Goal: Task Accomplishment & Management: Use online tool/utility

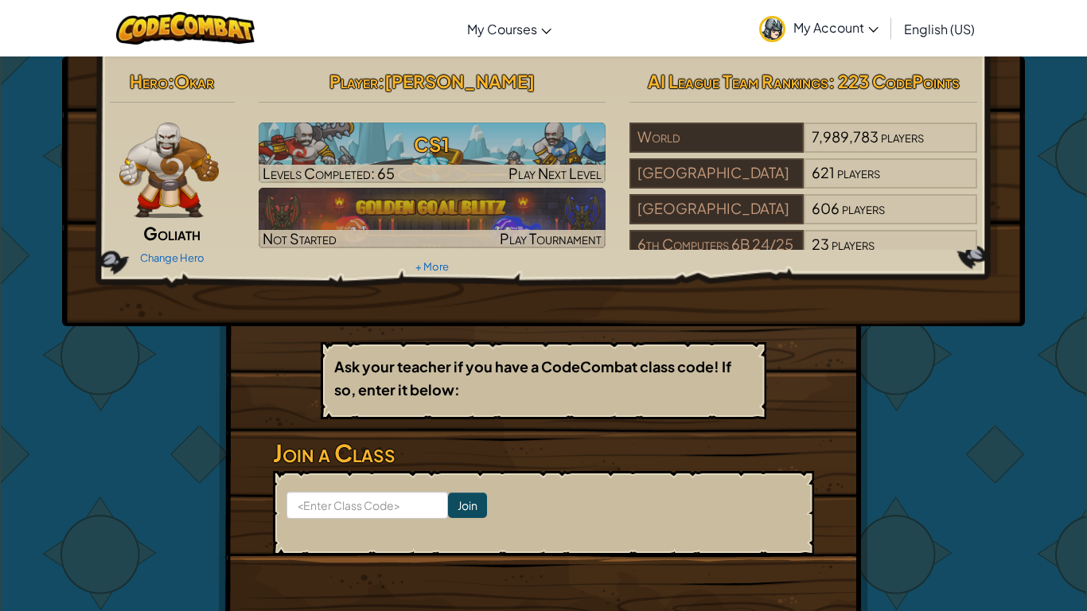
click at [184, 189] on img at bounding box center [168, 171] width 99 height 96
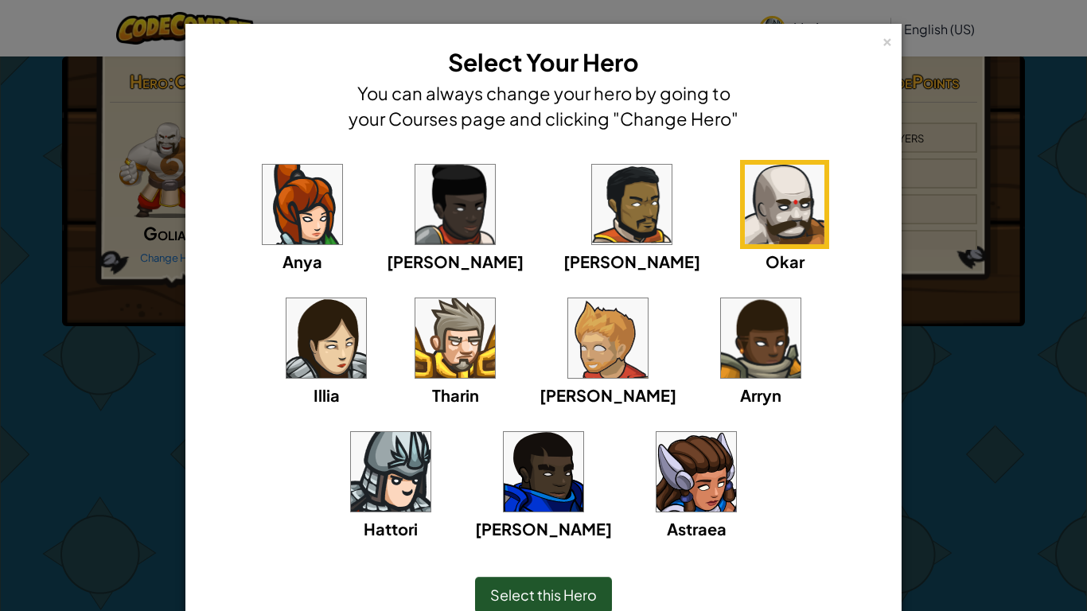
click at [415, 341] on img at bounding box center [455, 338] width 80 height 80
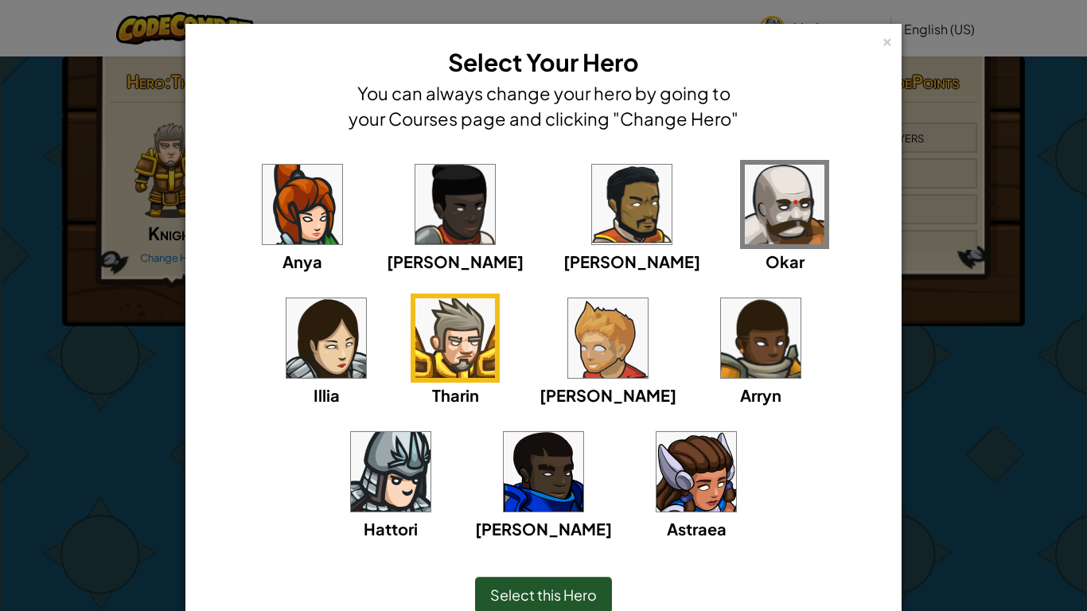
click at [557, 584] on div "Select this Hero" at bounding box center [543, 595] width 137 height 37
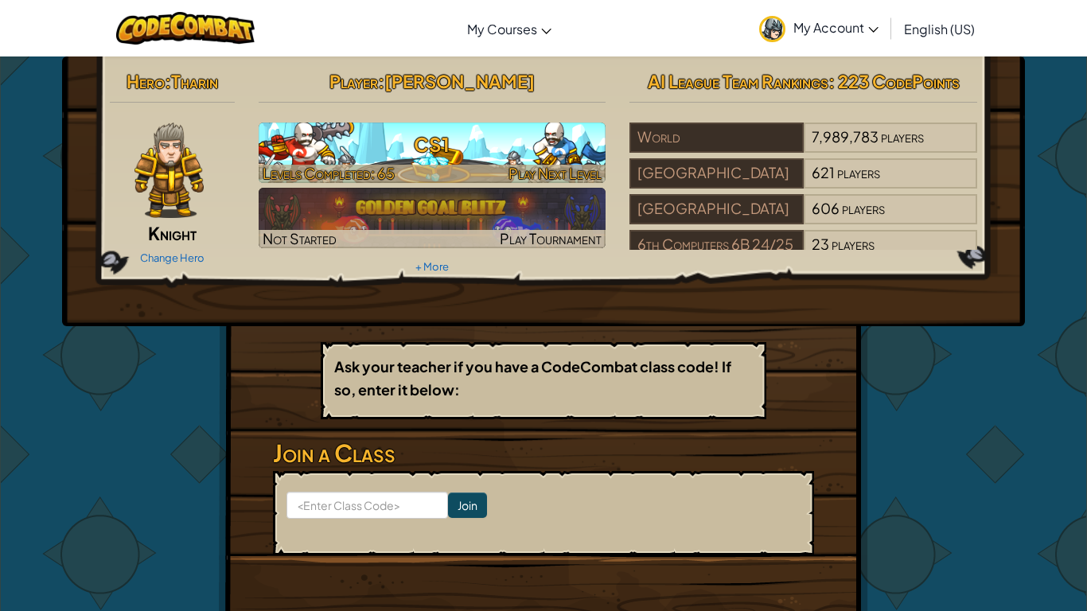
click at [548, 151] on h3 "CS1" at bounding box center [433, 145] width 348 height 36
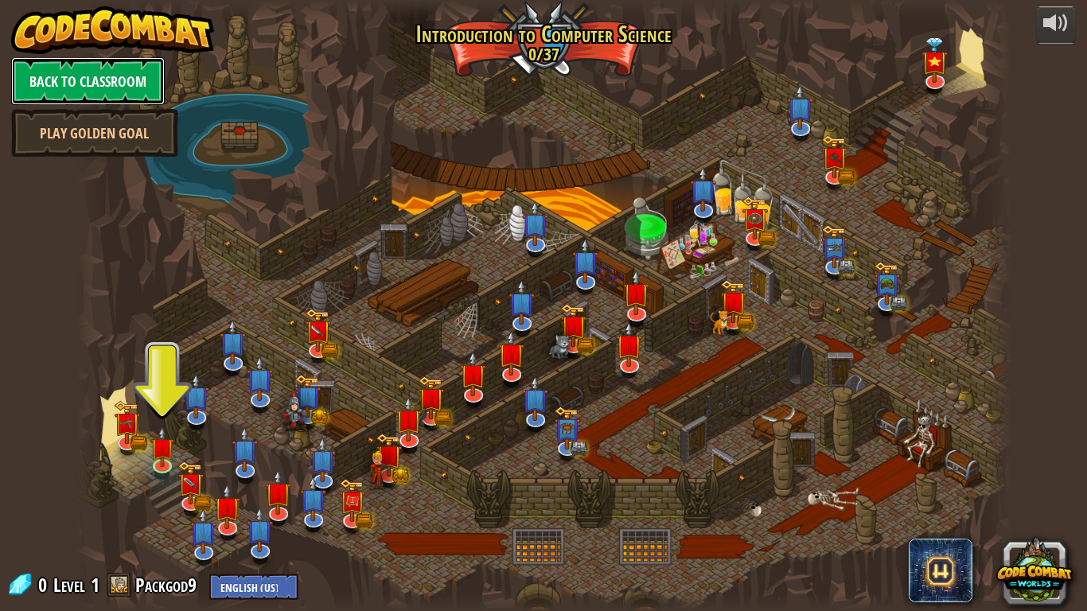
click at [103, 87] on link "Back to Classroom" at bounding box center [88, 81] width 154 height 48
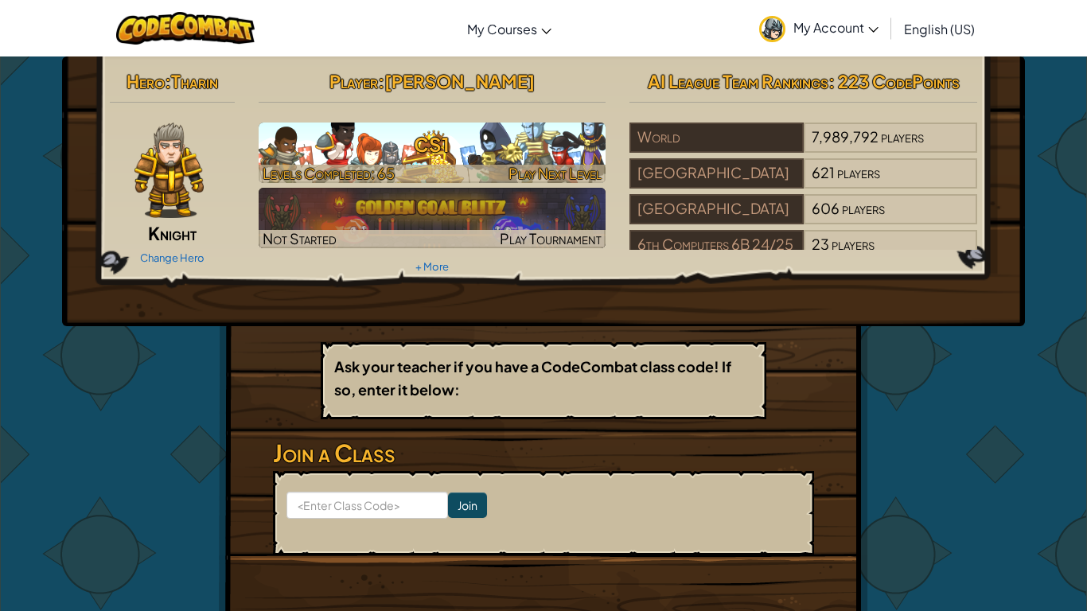
click at [299, 165] on span "Levels Completed: 65" at bounding box center [329, 173] width 132 height 18
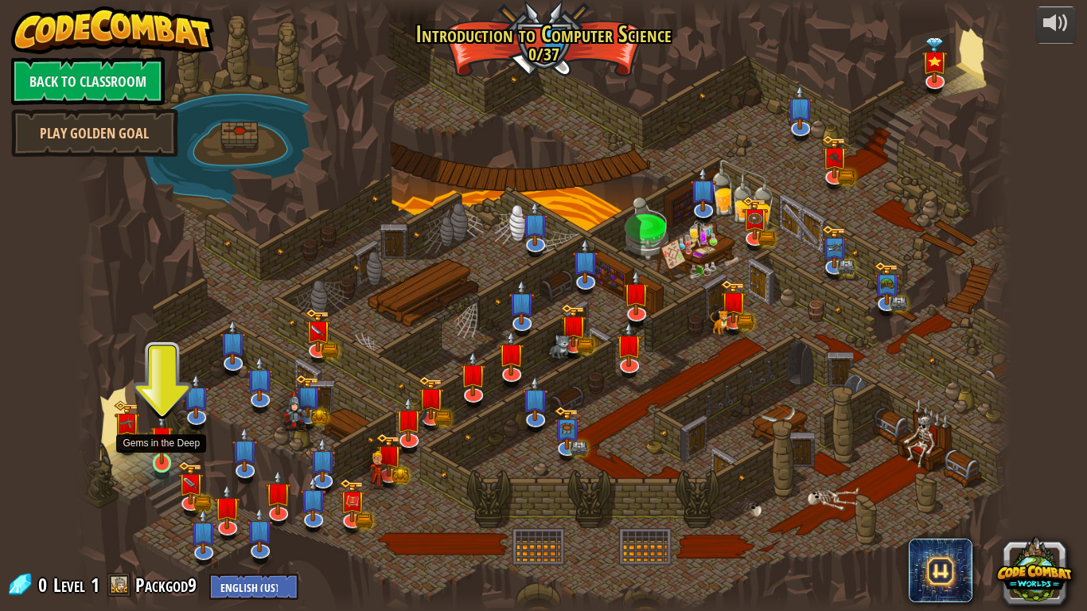
click at [162, 463] on img at bounding box center [162, 438] width 24 height 54
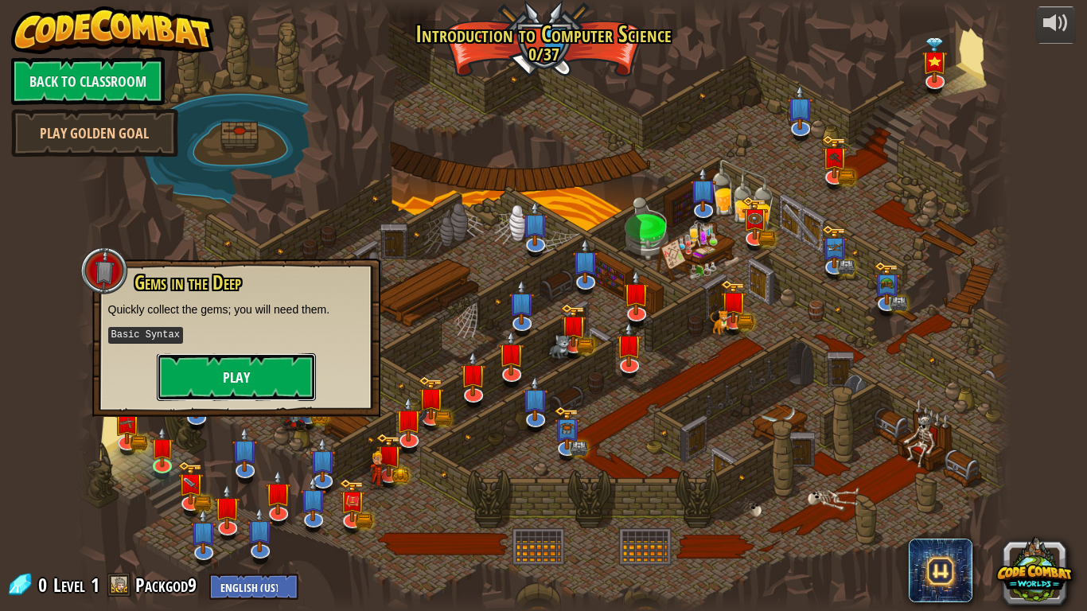
click at [231, 368] on button "Play" at bounding box center [236, 377] width 159 height 48
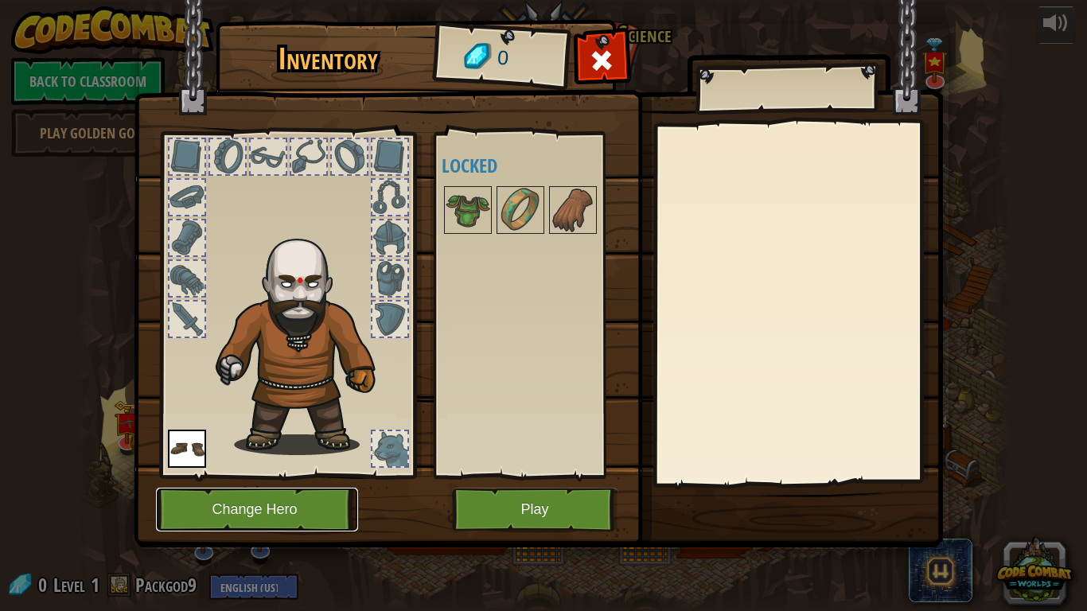
click at [300, 518] on button "Change Hero" at bounding box center [257, 510] width 202 height 44
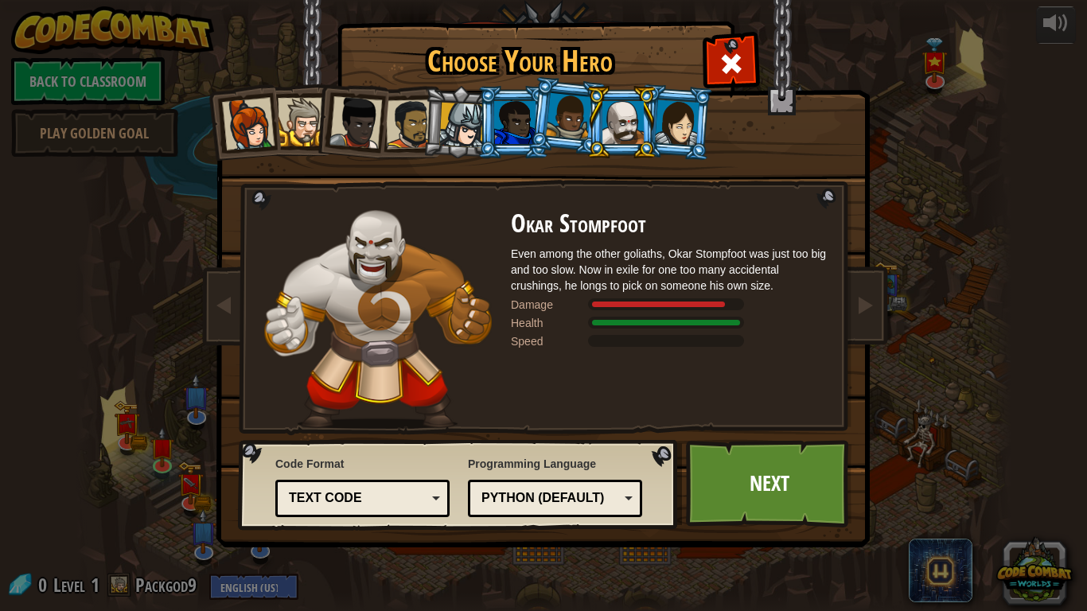
click at [661, 131] on div at bounding box center [677, 121] width 45 height 45
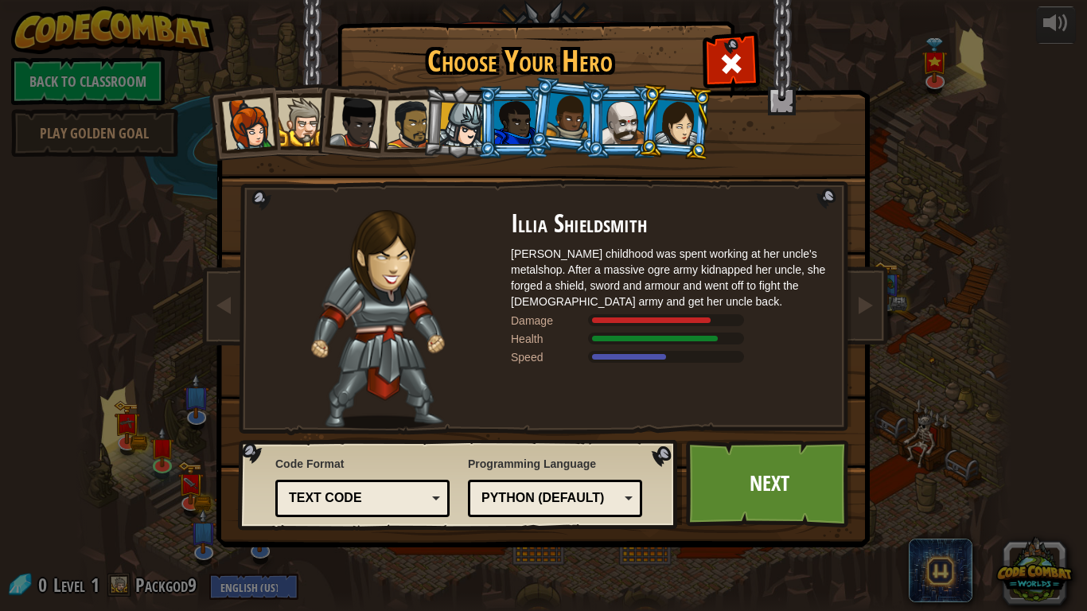
click at [415, 502] on div "Text code" at bounding box center [358, 499] width 138 height 18
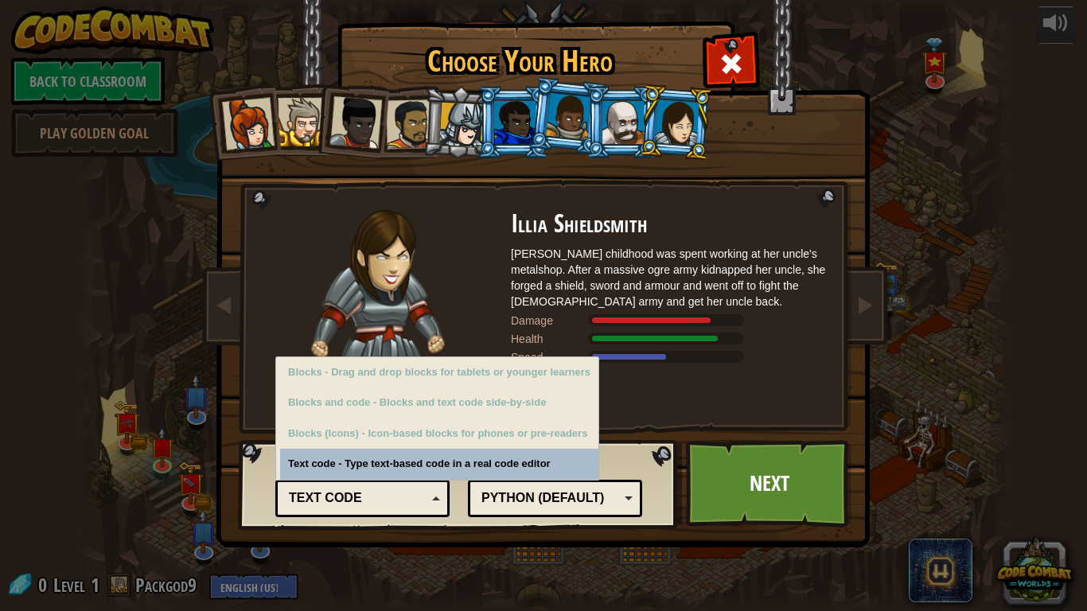
click at [429, 505] on div "Text code" at bounding box center [363, 498] width 154 height 25
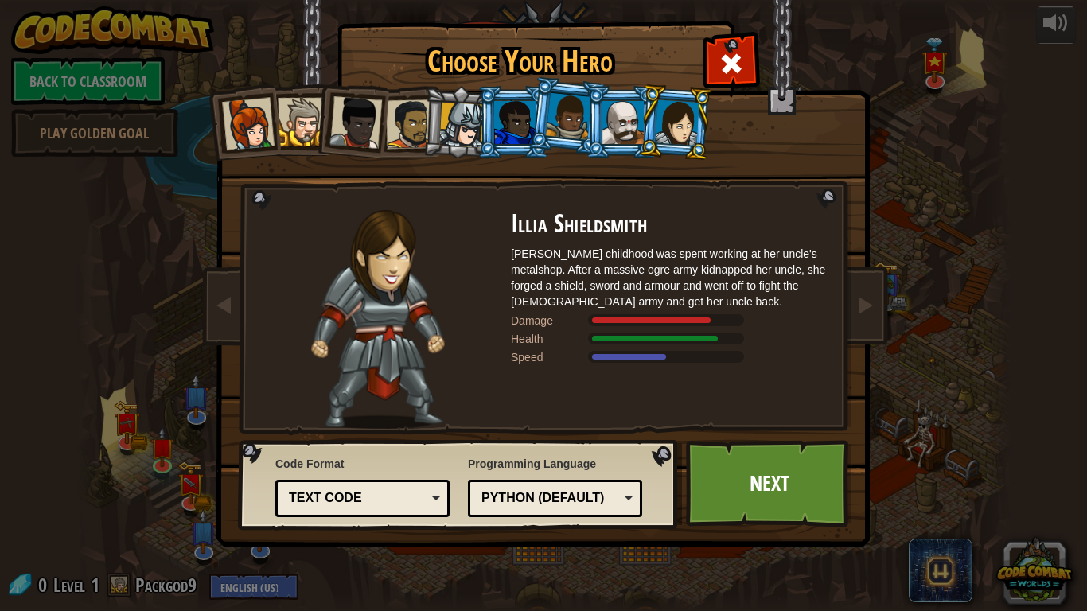
click at [679, 107] on div at bounding box center [677, 121] width 45 height 45
click at [620, 114] on div at bounding box center [623, 122] width 41 height 43
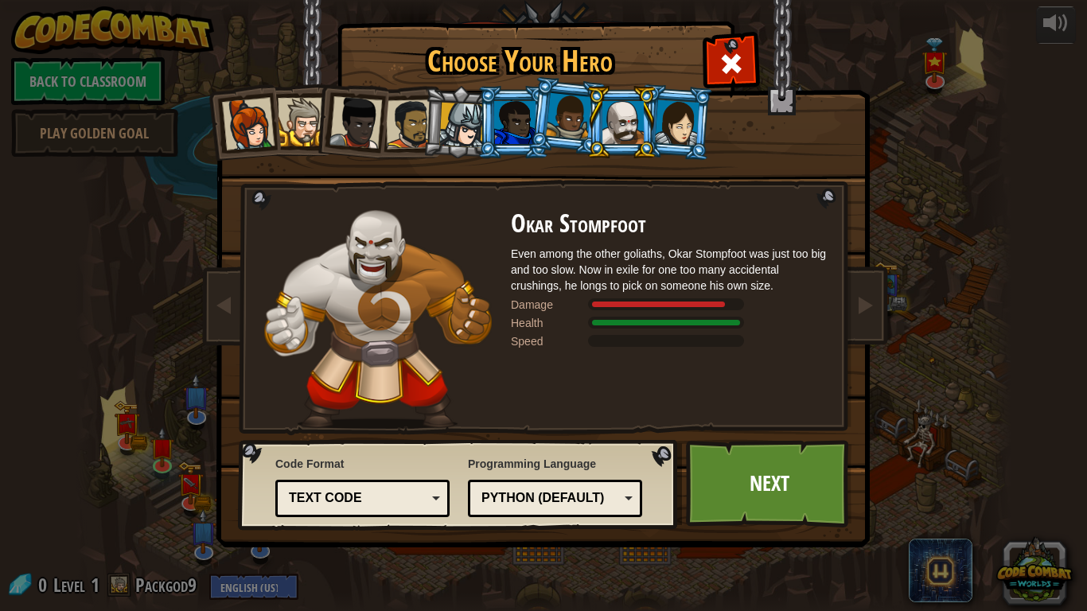
click at [570, 106] on div at bounding box center [568, 116] width 45 height 47
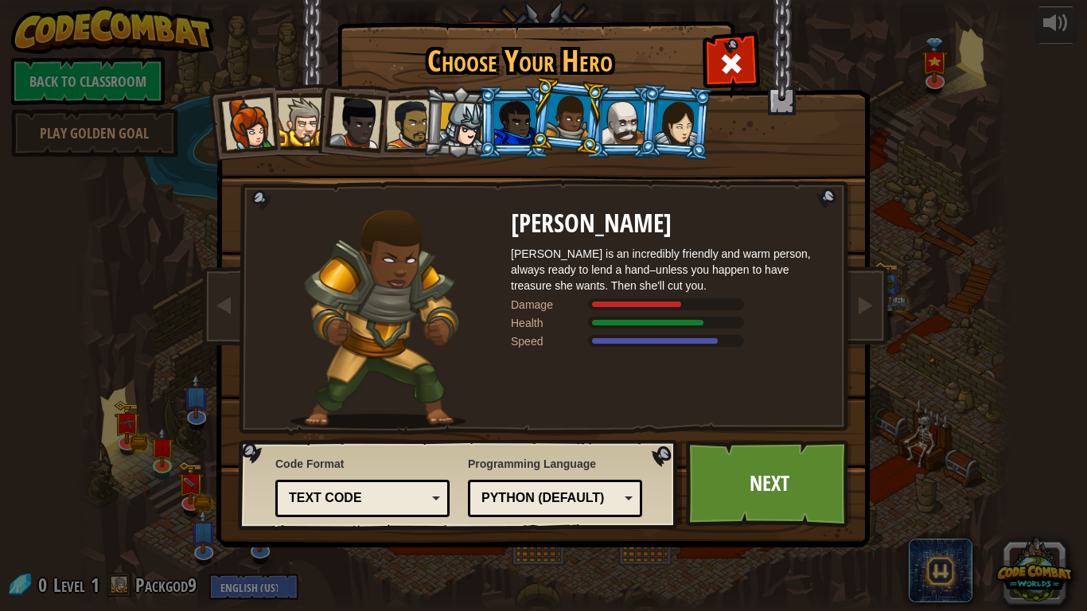
click at [697, 105] on div at bounding box center [677, 121] width 45 height 45
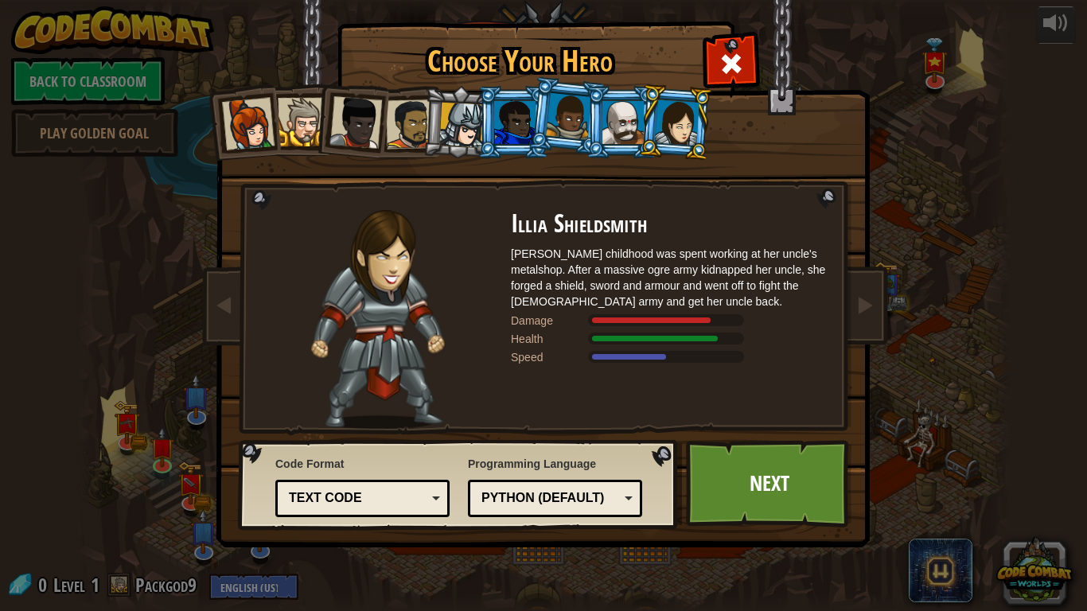
click at [518, 125] on div at bounding box center [514, 122] width 41 height 43
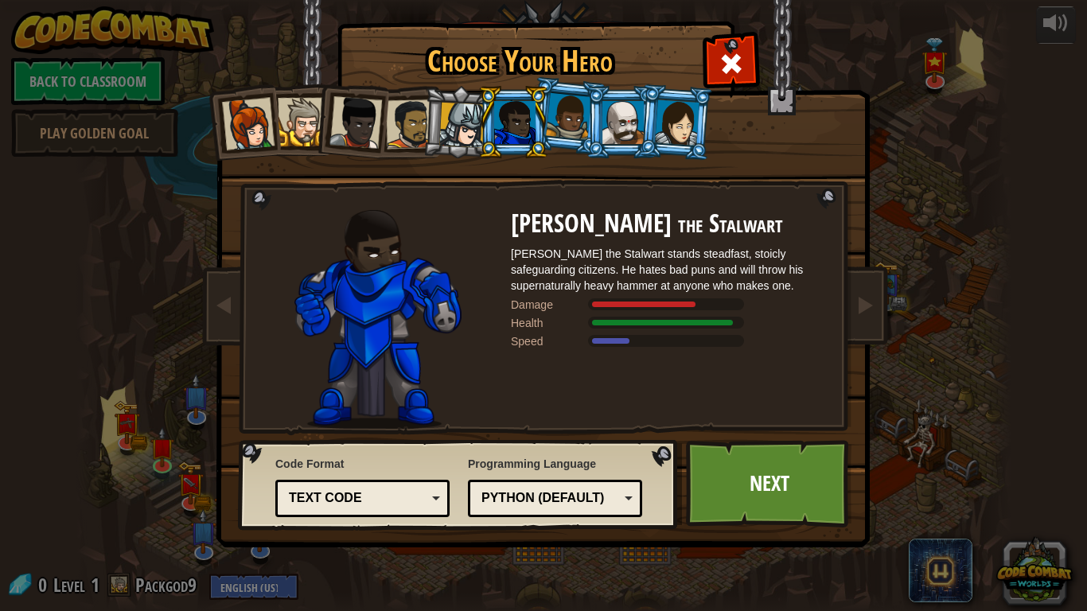
click at [551, 135] on div at bounding box center [568, 116] width 45 height 47
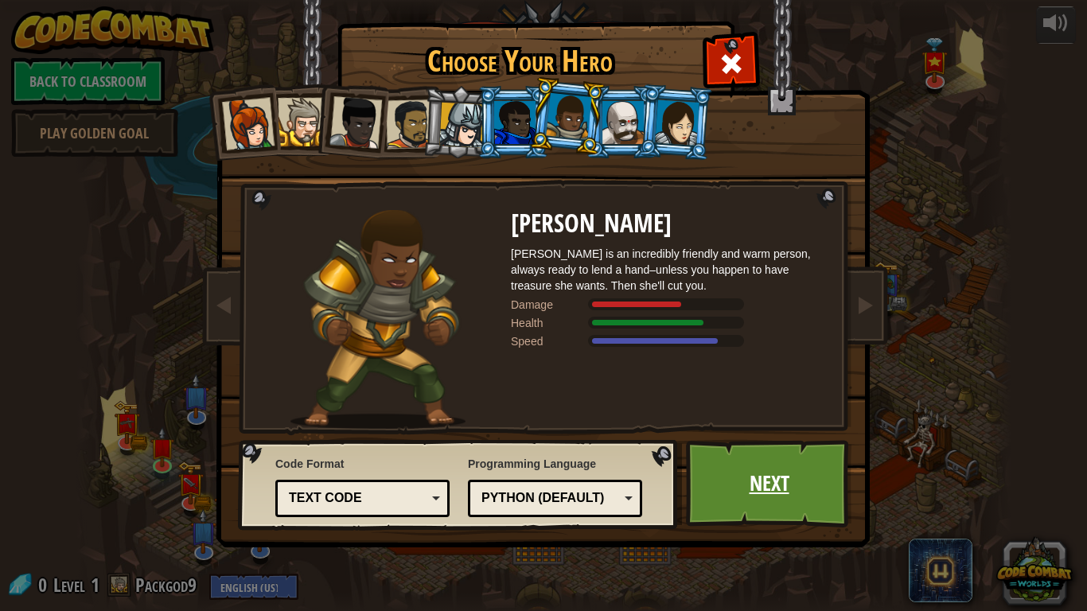
click at [807, 493] on link "Next" at bounding box center [769, 484] width 166 height 88
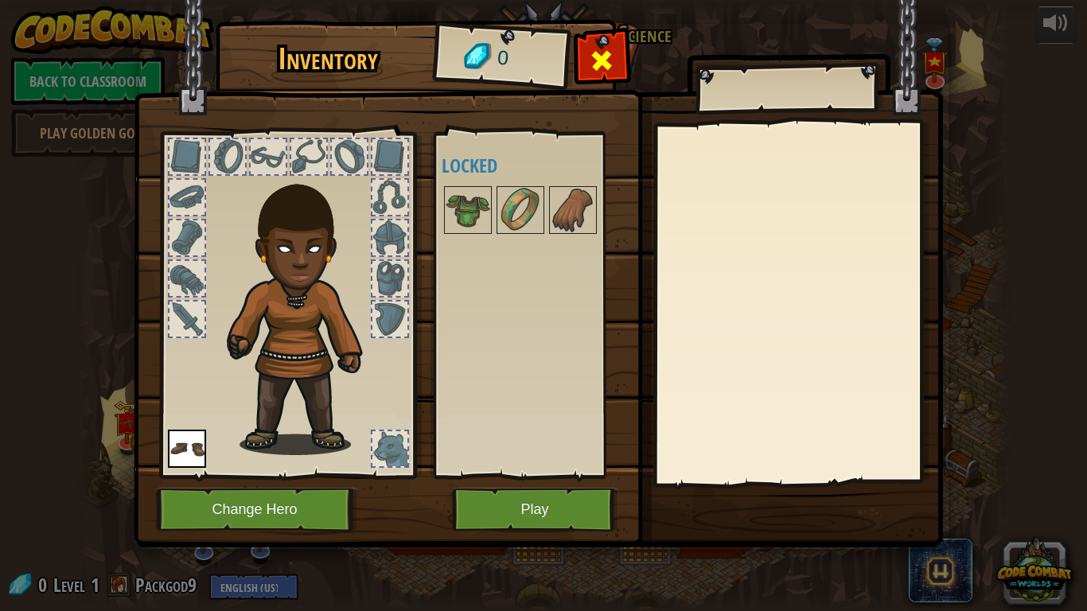
click at [607, 67] on span at bounding box center [601, 60] width 25 height 25
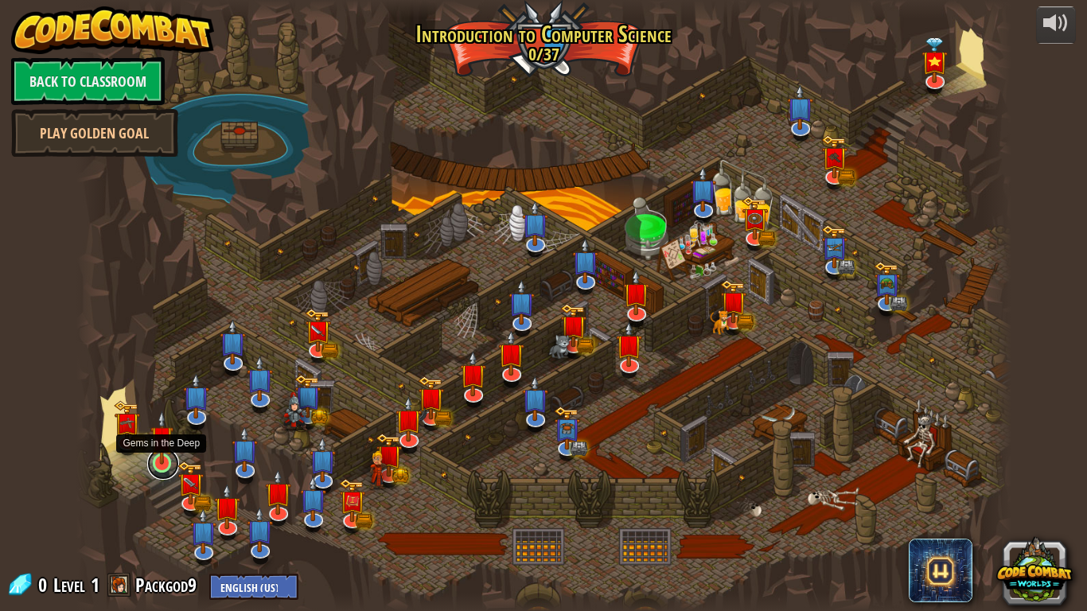
click at [166, 467] on link at bounding box center [163, 464] width 32 height 32
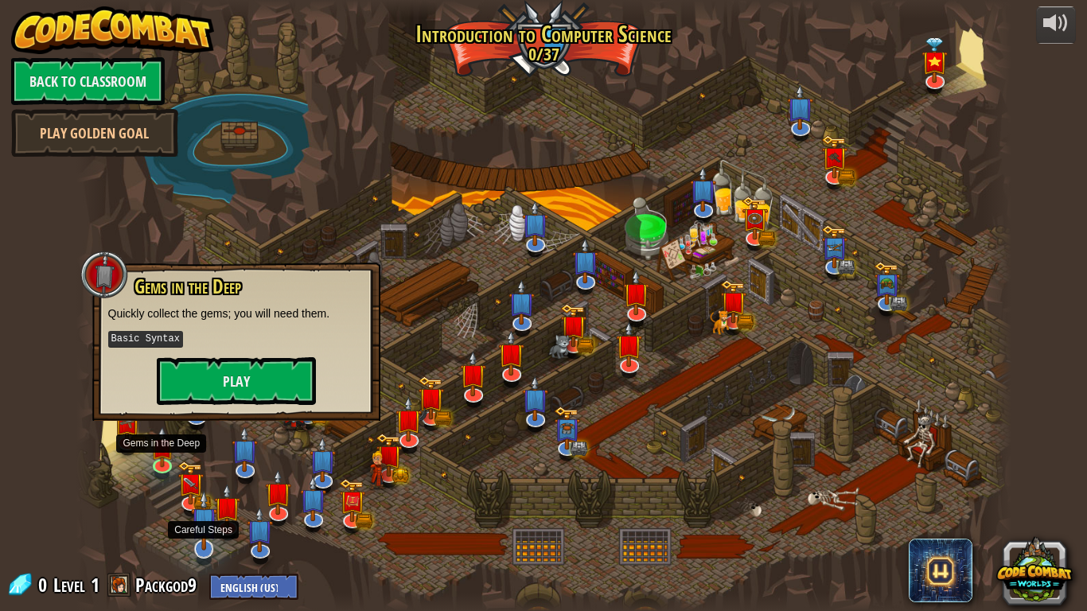
click at [193, 508] on img at bounding box center [204, 520] width 26 height 60
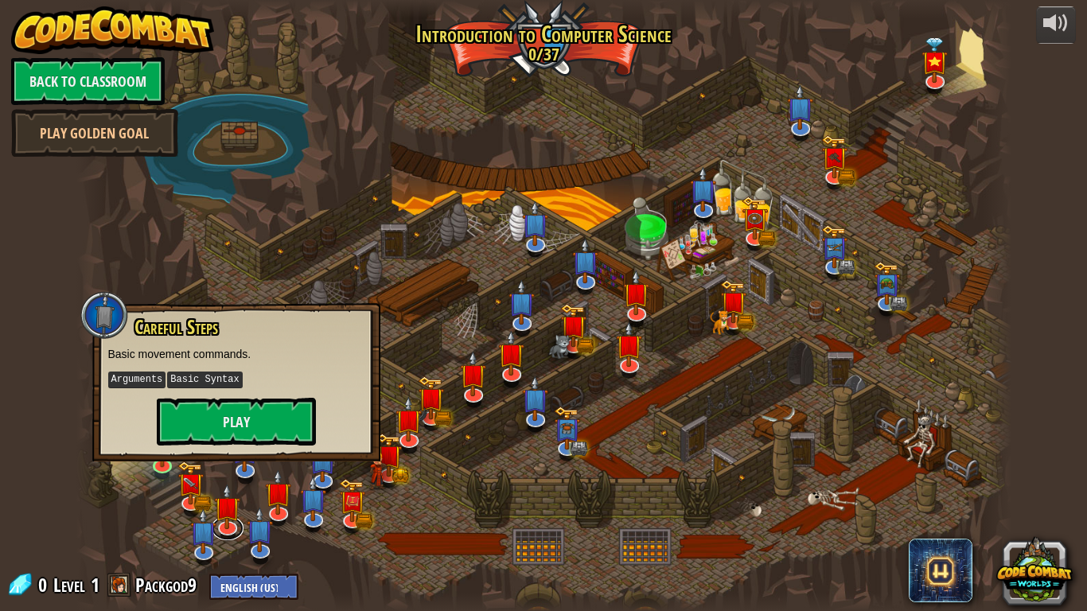
click at [228, 536] on div "Kithgard Gates Escape the Kithgard dungeons, and don't let the guardians get yo…" at bounding box center [543, 305] width 935 height 611
click at [286, 506] on img at bounding box center [278, 481] width 26 height 60
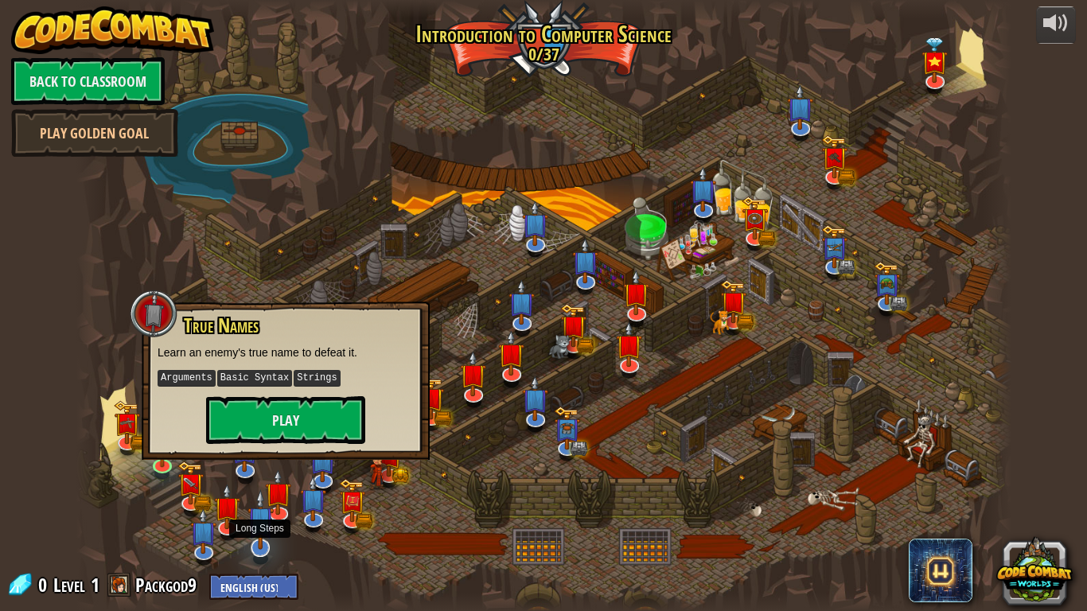
click at [265, 549] on img at bounding box center [261, 520] width 26 height 60
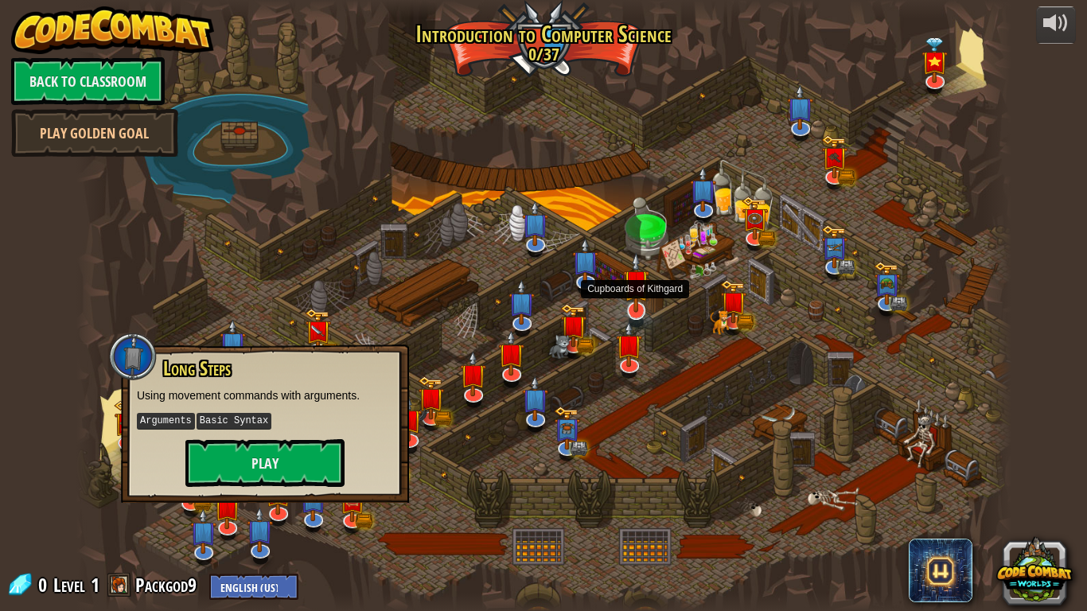
click at [643, 310] on img at bounding box center [636, 282] width 26 height 60
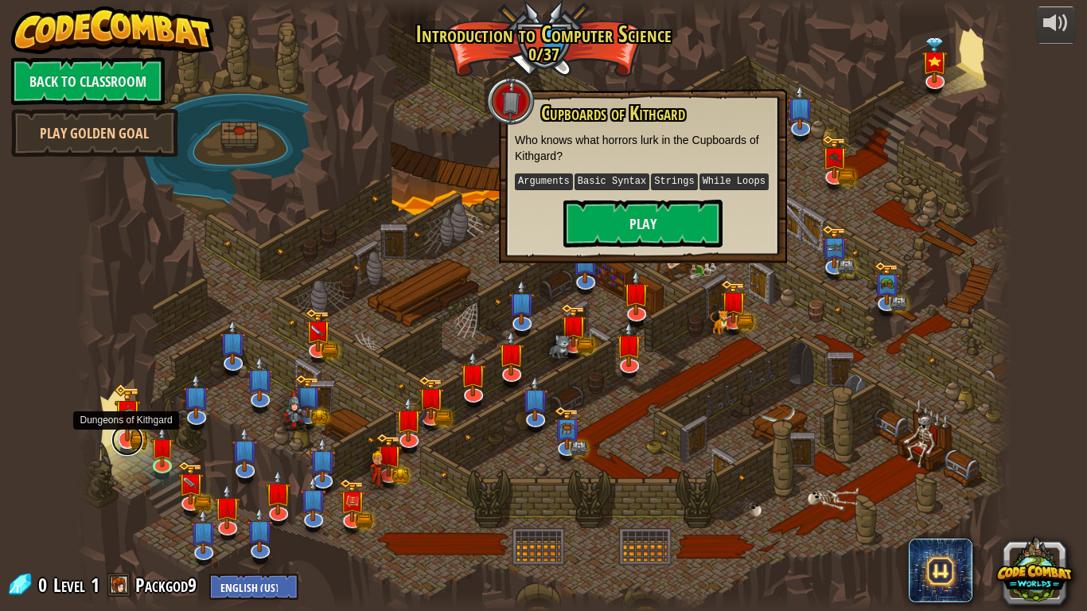
click at [124, 444] on link at bounding box center [127, 440] width 32 height 32
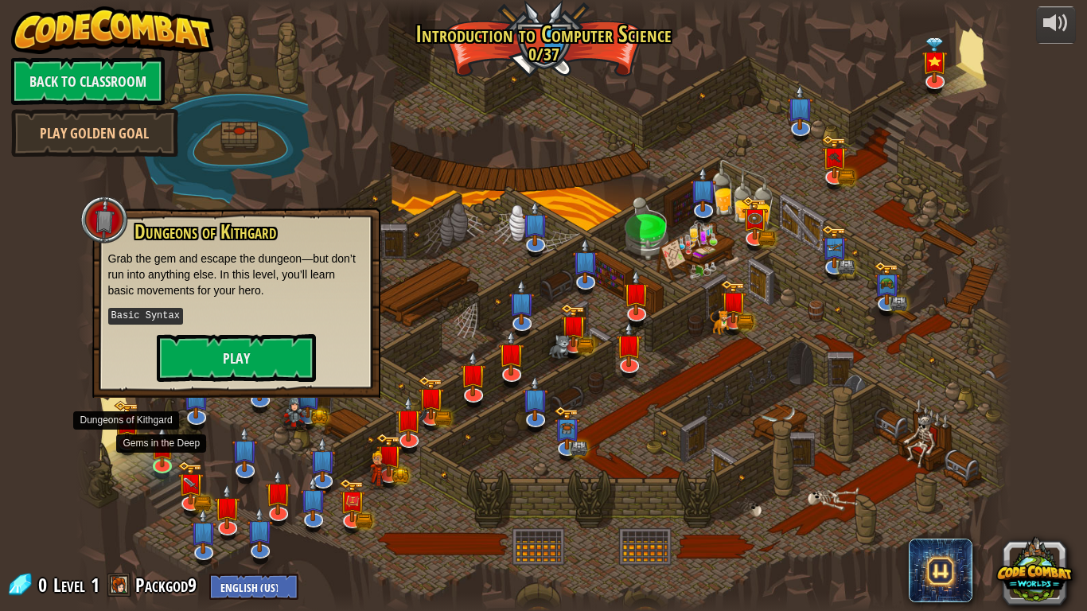
click at [177, 455] on div at bounding box center [543, 305] width 935 height 611
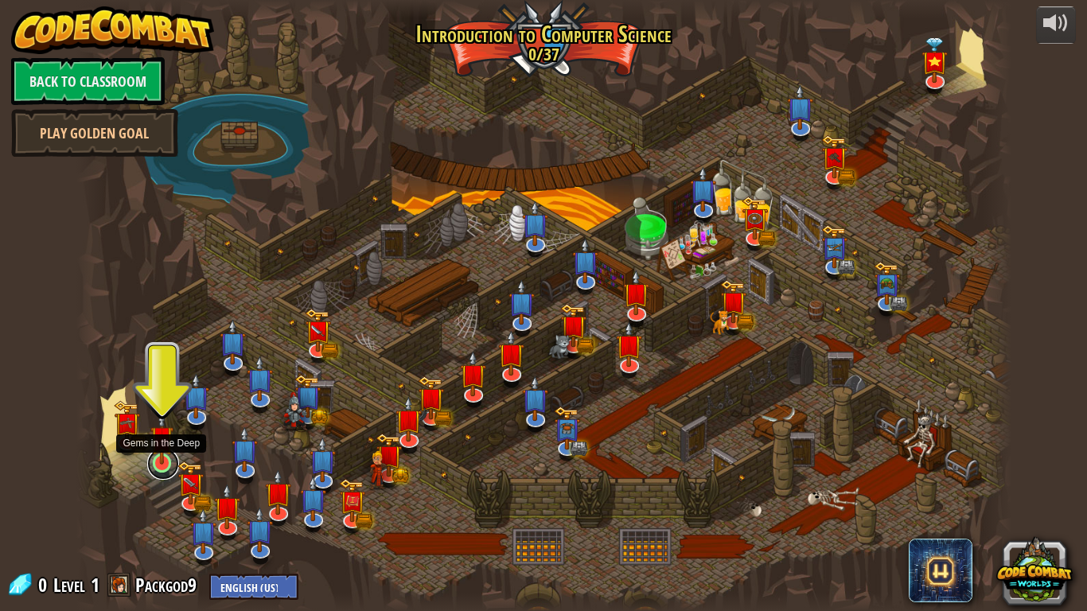
click at [166, 466] on link at bounding box center [163, 464] width 32 height 32
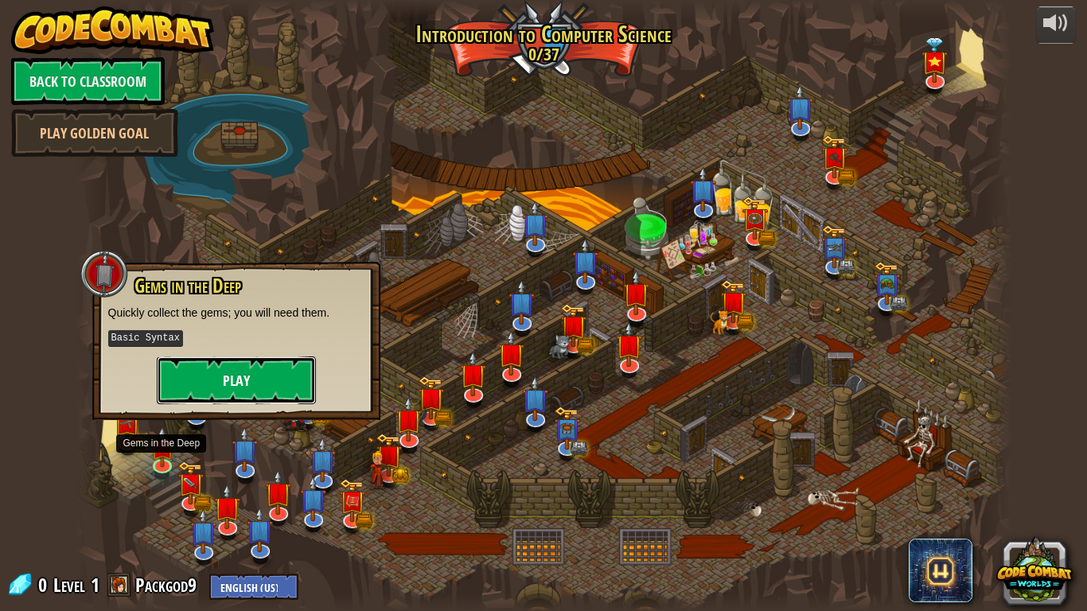
click at [235, 382] on button "Play" at bounding box center [236, 381] width 159 height 48
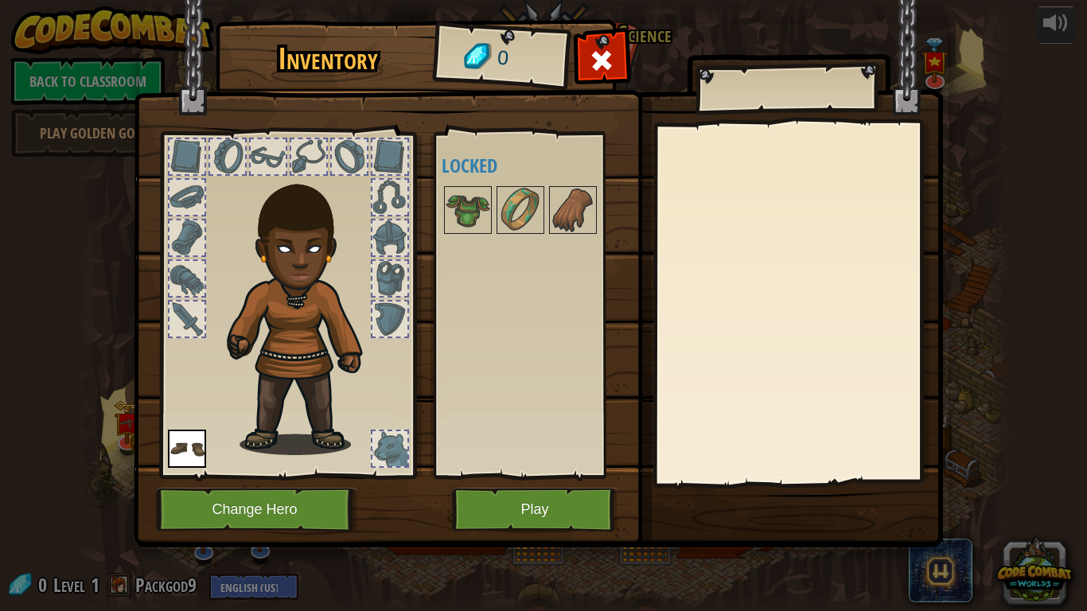
click at [287, 240] on img at bounding box center [305, 308] width 171 height 293
click at [258, 497] on button "Change Hero" at bounding box center [257, 510] width 202 height 44
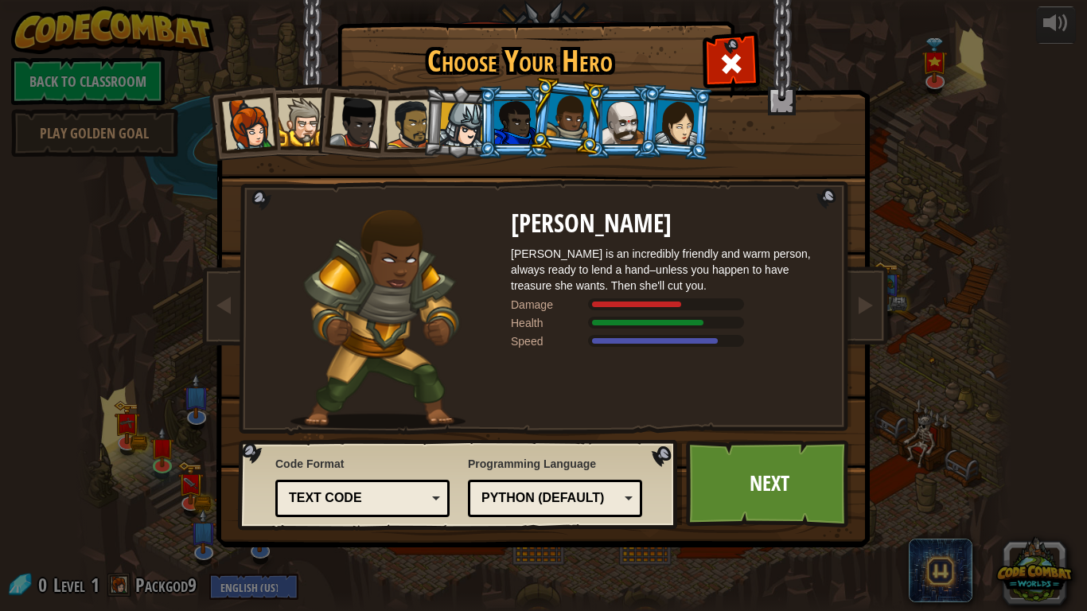
click at [664, 134] on div at bounding box center [677, 121] width 45 height 45
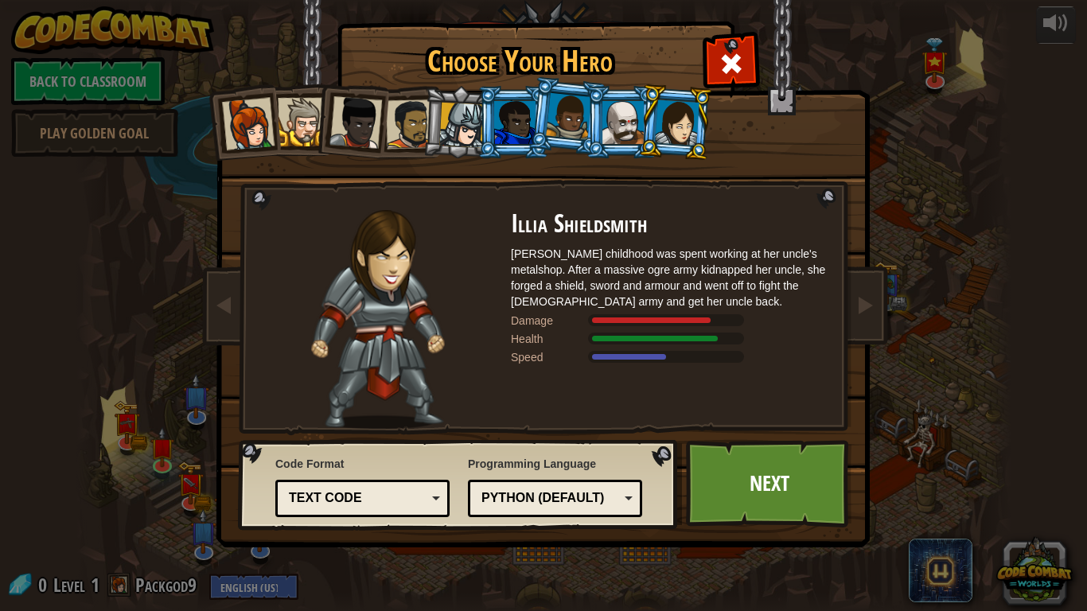
click at [614, 125] on div at bounding box center [623, 122] width 41 height 43
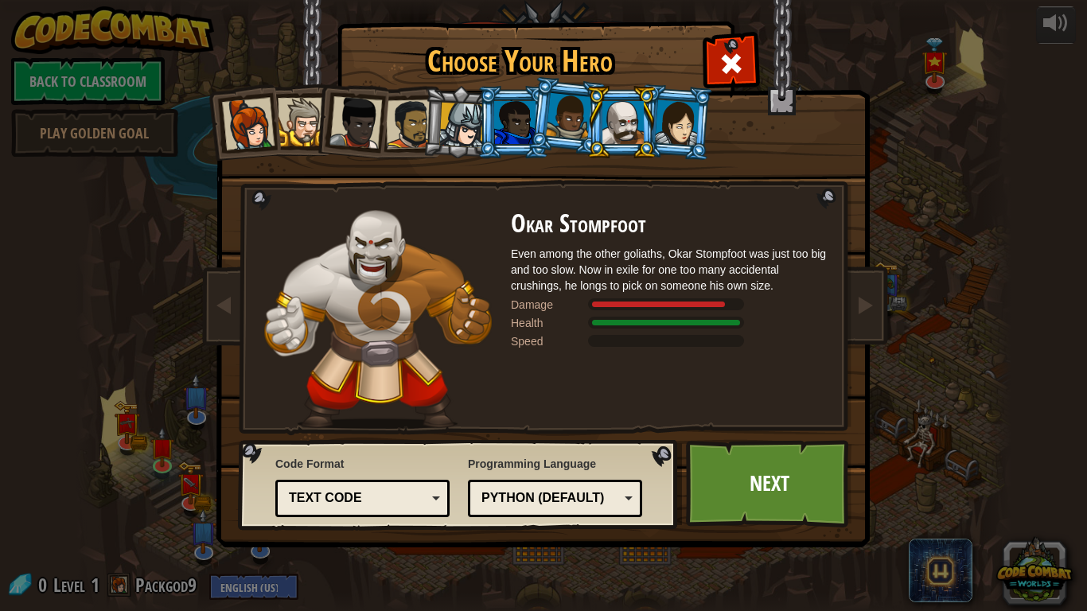
click at [513, 93] on li at bounding box center [514, 122] width 72 height 72
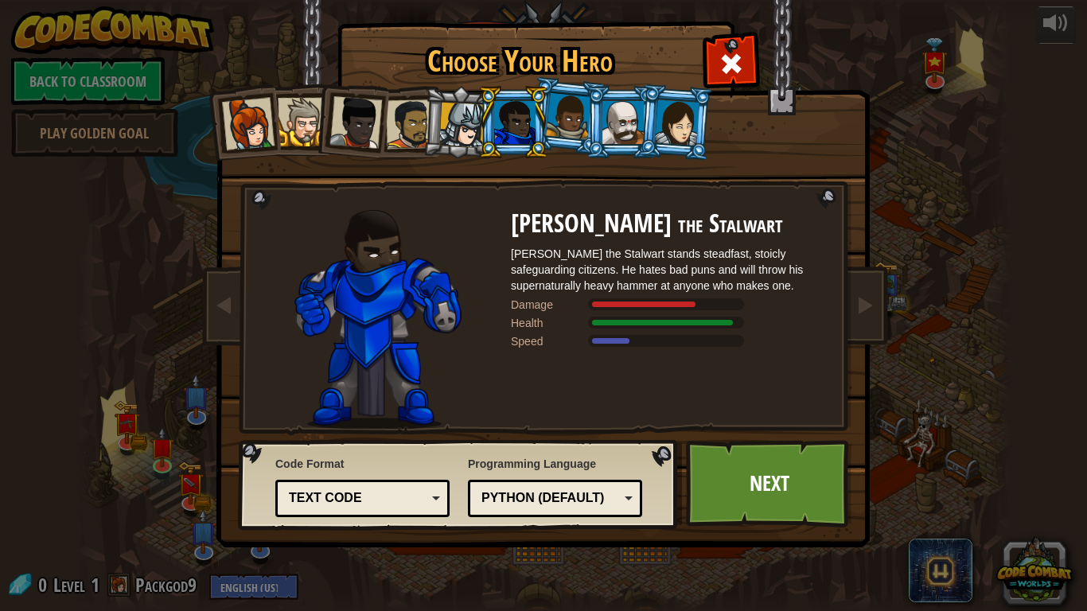
click at [473, 134] on div at bounding box center [461, 125] width 45 height 45
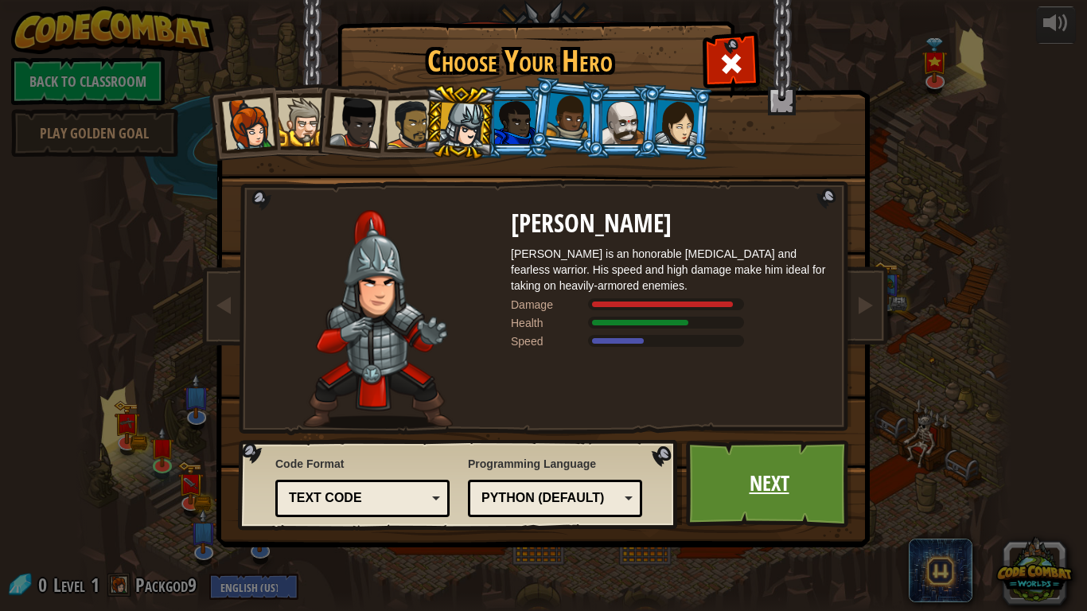
click at [735, 491] on link "Next" at bounding box center [769, 484] width 166 height 88
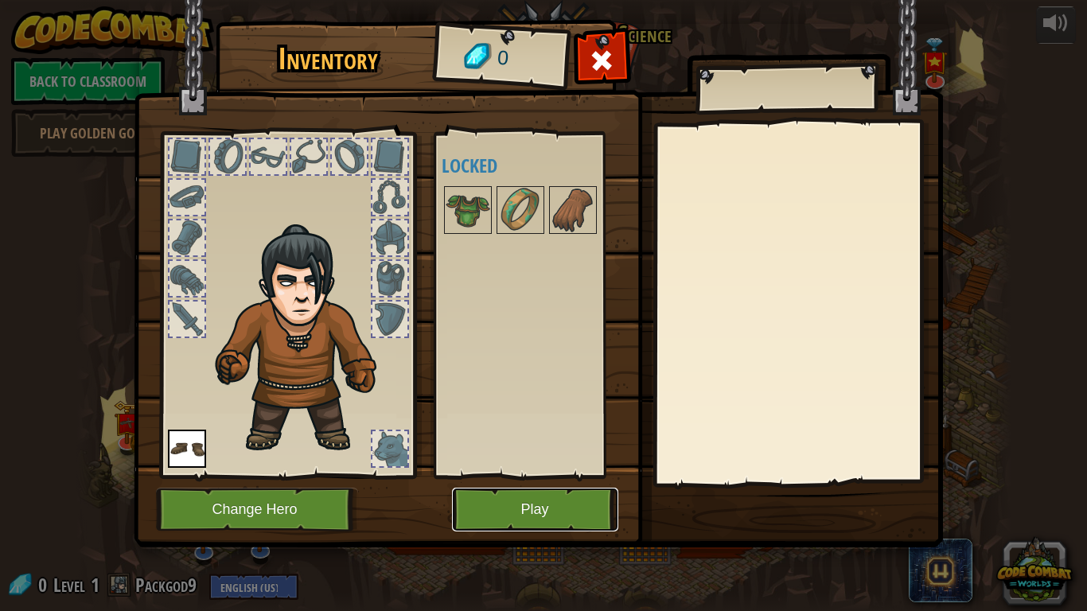
click at [527, 510] on button "Play" at bounding box center [535, 510] width 166 height 44
